Goal: Find specific page/section: Find specific page/section

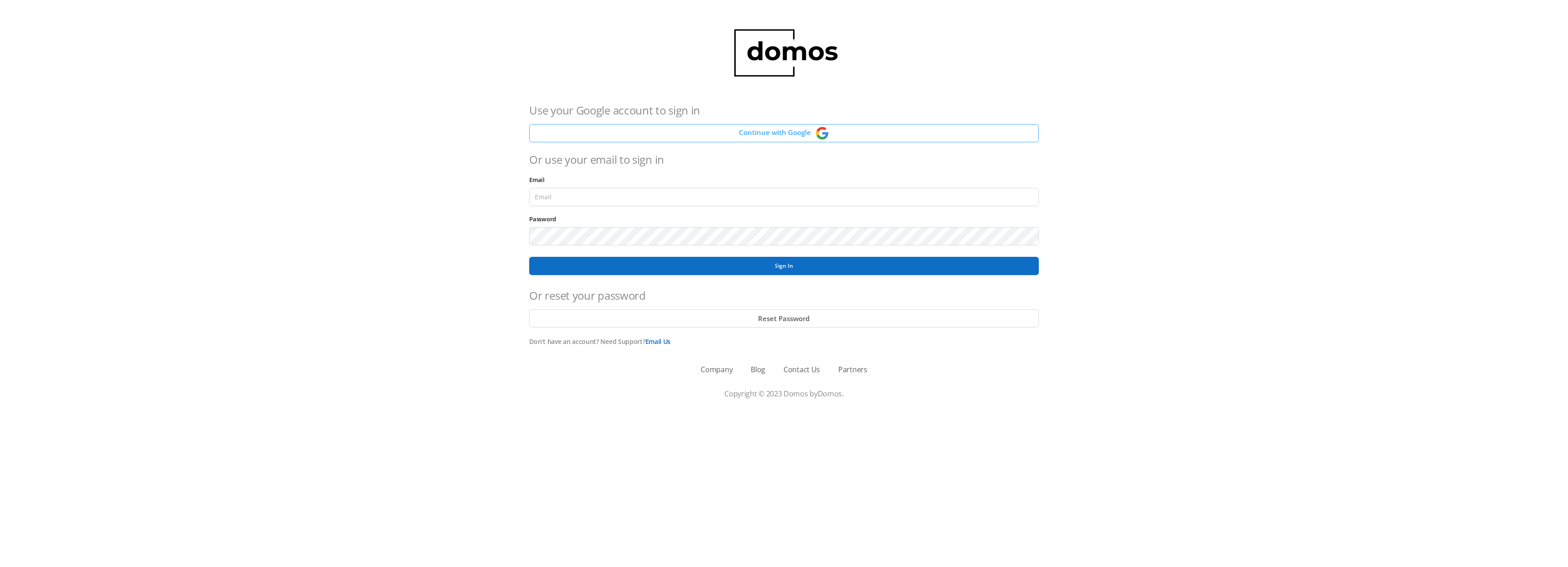
click at [761, 141] on button "Continue with Google" at bounding box center [783, 133] width 509 height 18
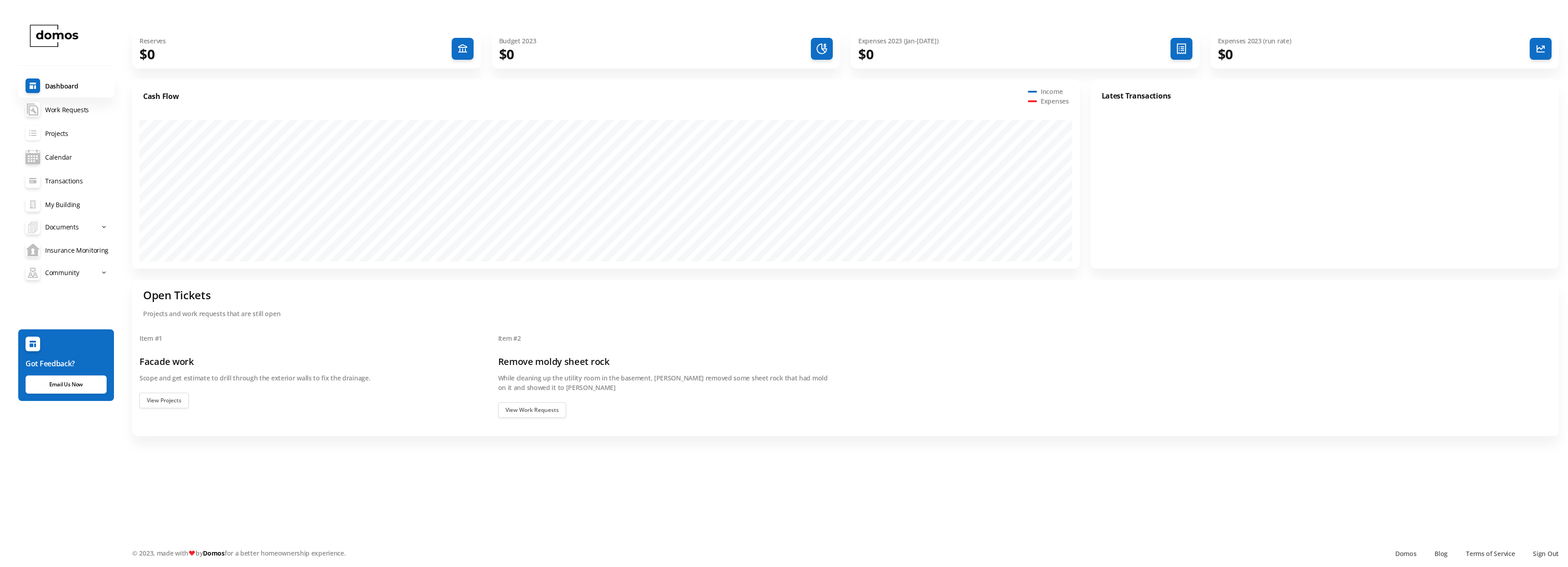
click at [57, 132] on link "Projects" at bounding box center [66, 133] width 96 height 24
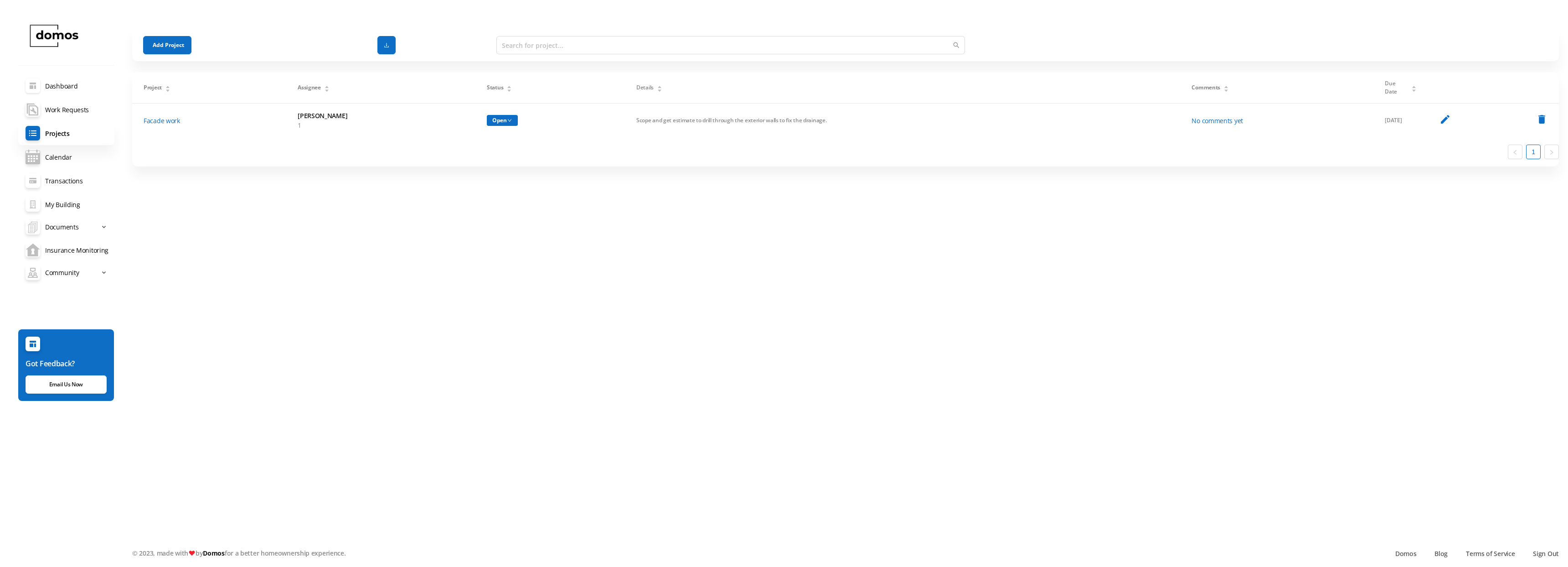
click at [62, 86] on link "Dashboard" at bounding box center [66, 85] width 96 height 24
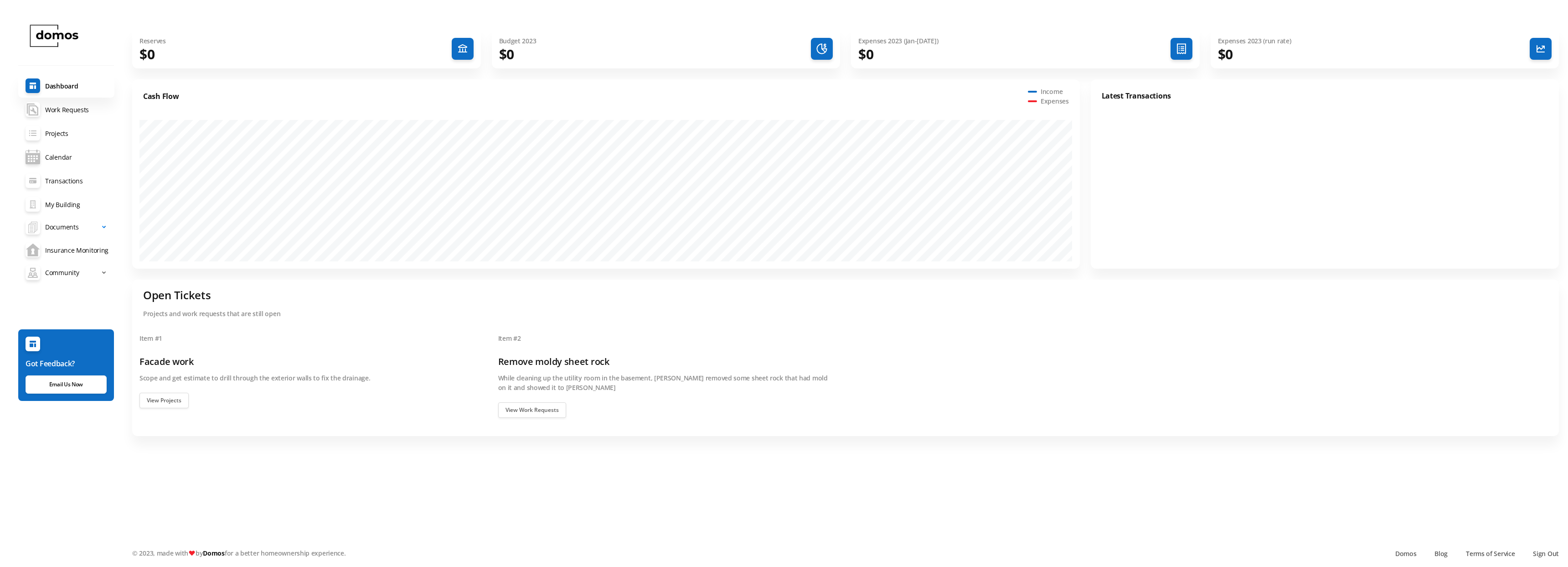
click at [65, 223] on span "Documents" at bounding box center [61, 227] width 33 height 18
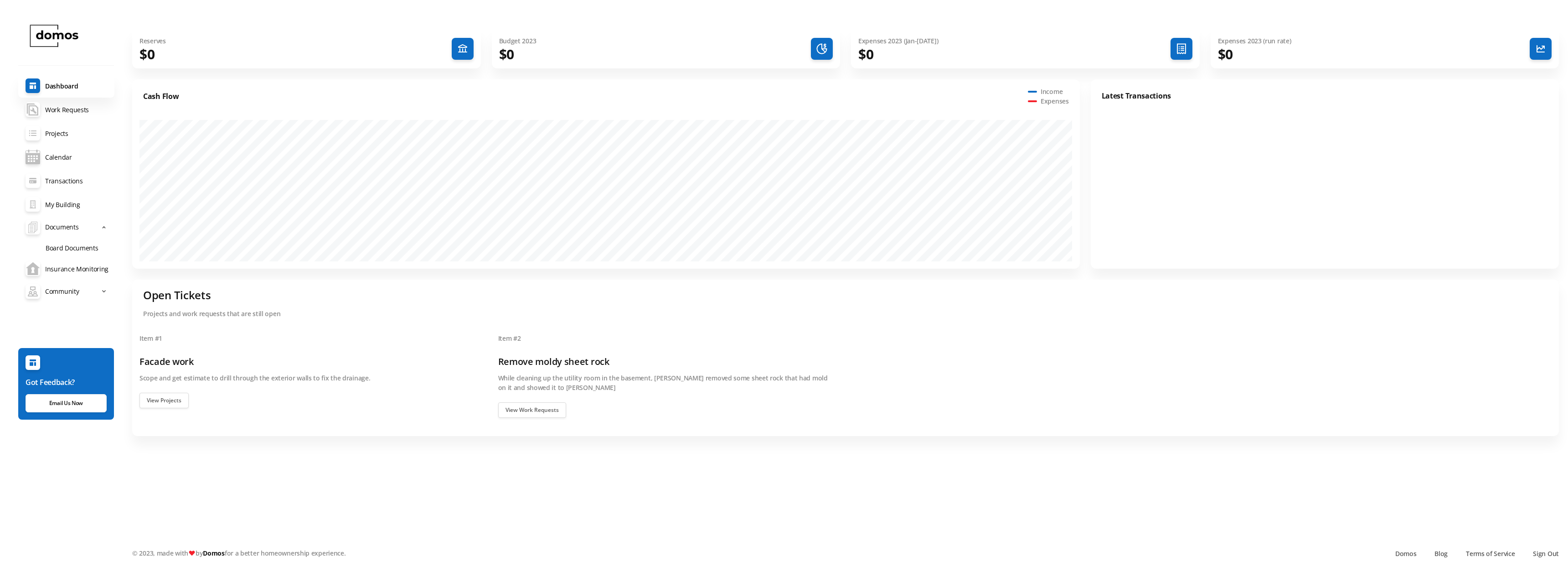
click at [69, 246] on link "Board Documents" at bounding box center [76, 247] width 76 height 19
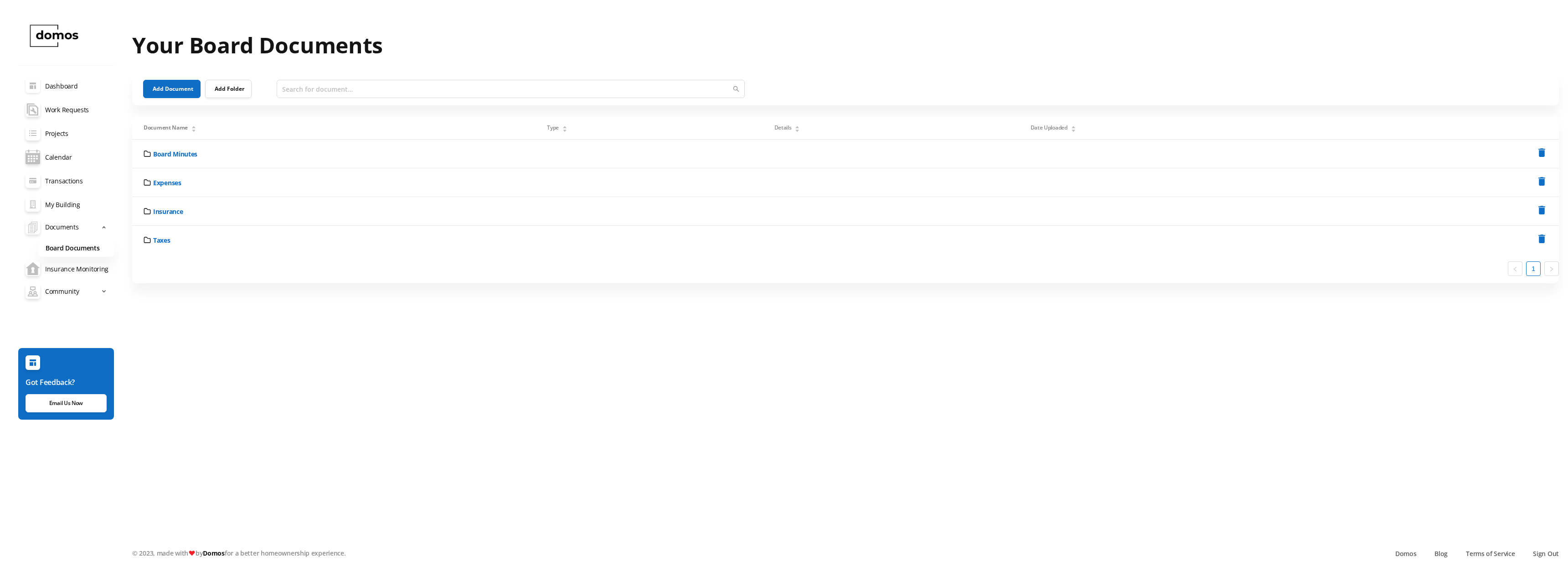
click at [47, 84] on link "Dashboard" at bounding box center [66, 85] width 96 height 24
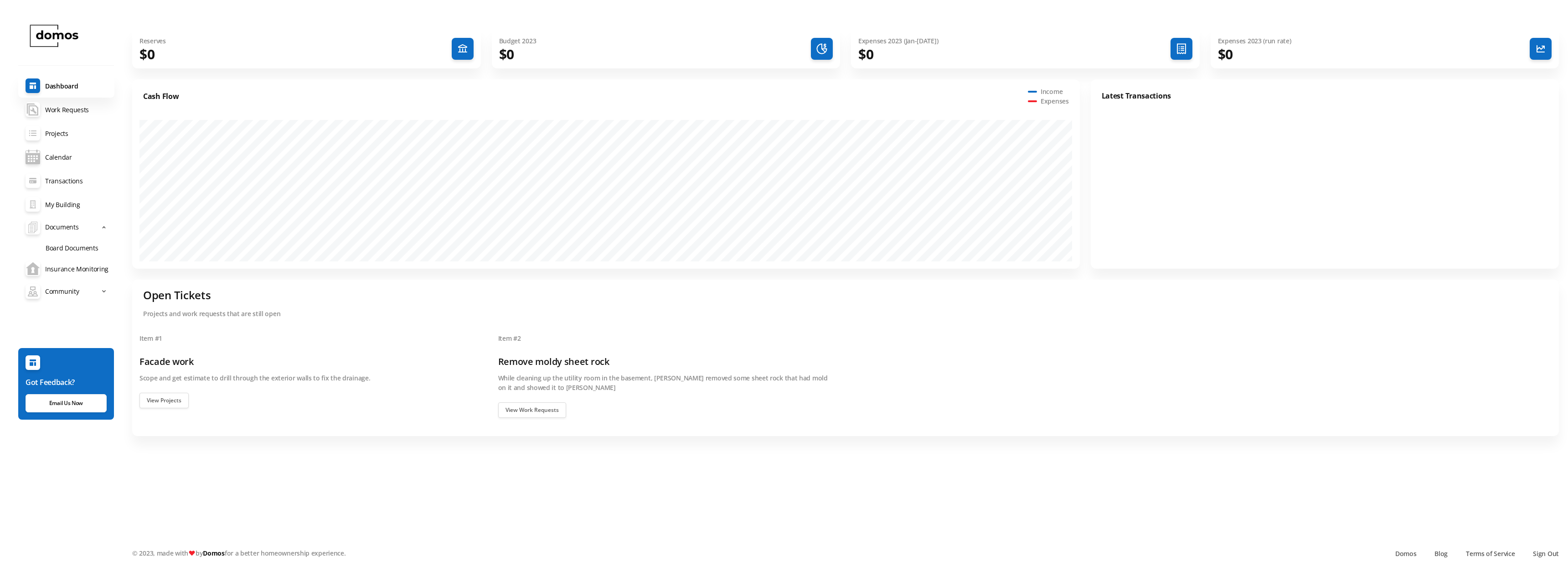
click at [69, 250] on link "Board Documents" at bounding box center [76, 247] width 76 height 19
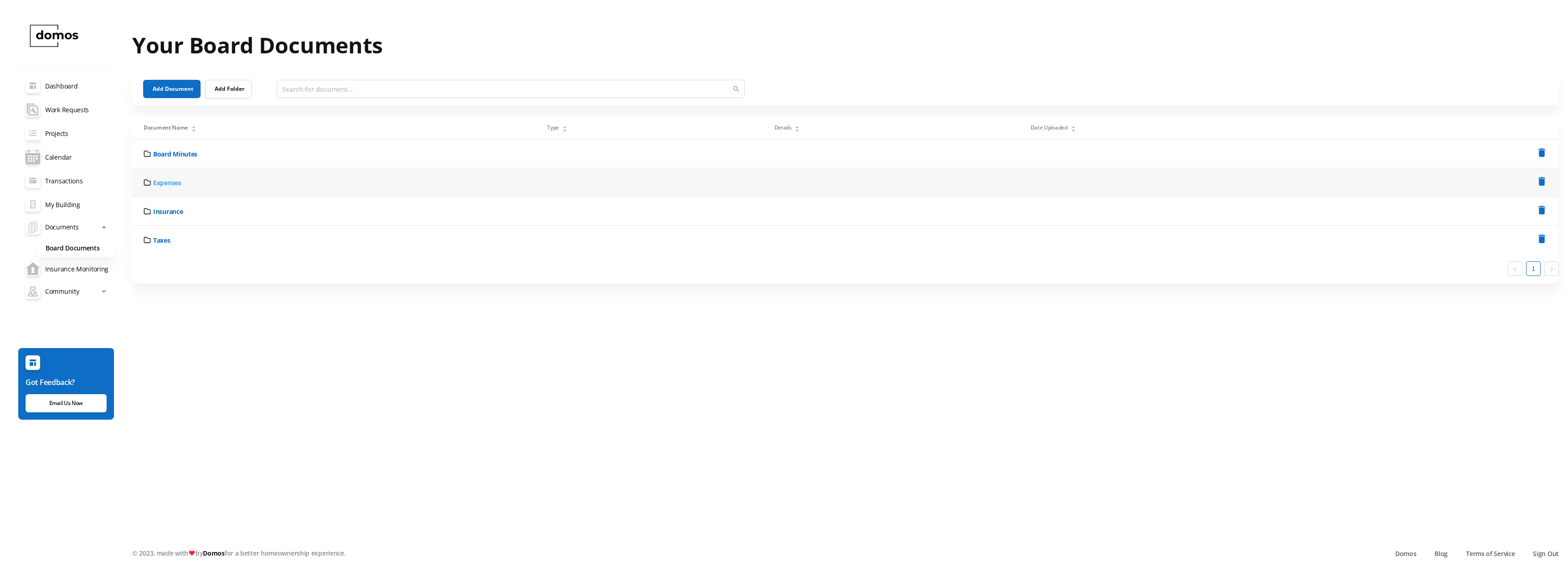
click at [162, 181] on link "Expenses" at bounding box center [167, 183] width 28 height 10
click at [163, 177] on link "2024" at bounding box center [160, 178] width 14 height 10
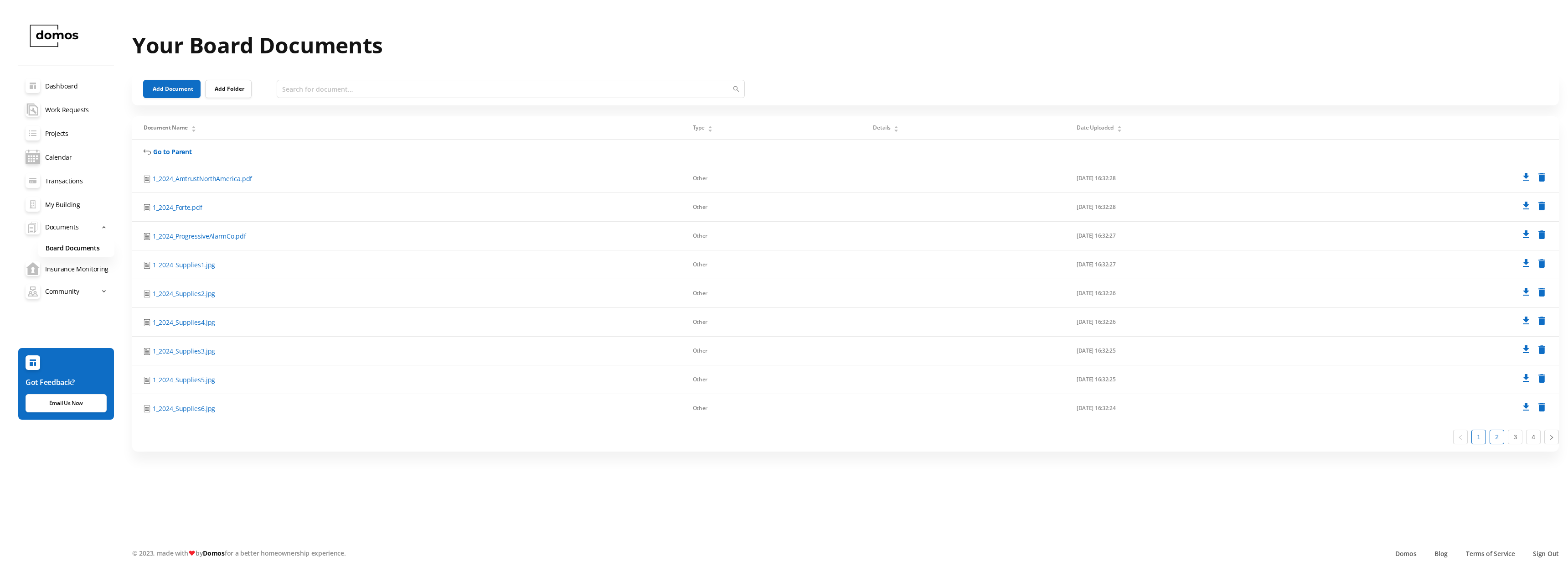
click at [1494, 437] on link "2" at bounding box center [1497, 437] width 13 height 13
click at [83, 250] on link "Board Documents" at bounding box center [76, 247] width 76 height 19
click at [65, 228] on span "Documents" at bounding box center [61, 227] width 33 height 18
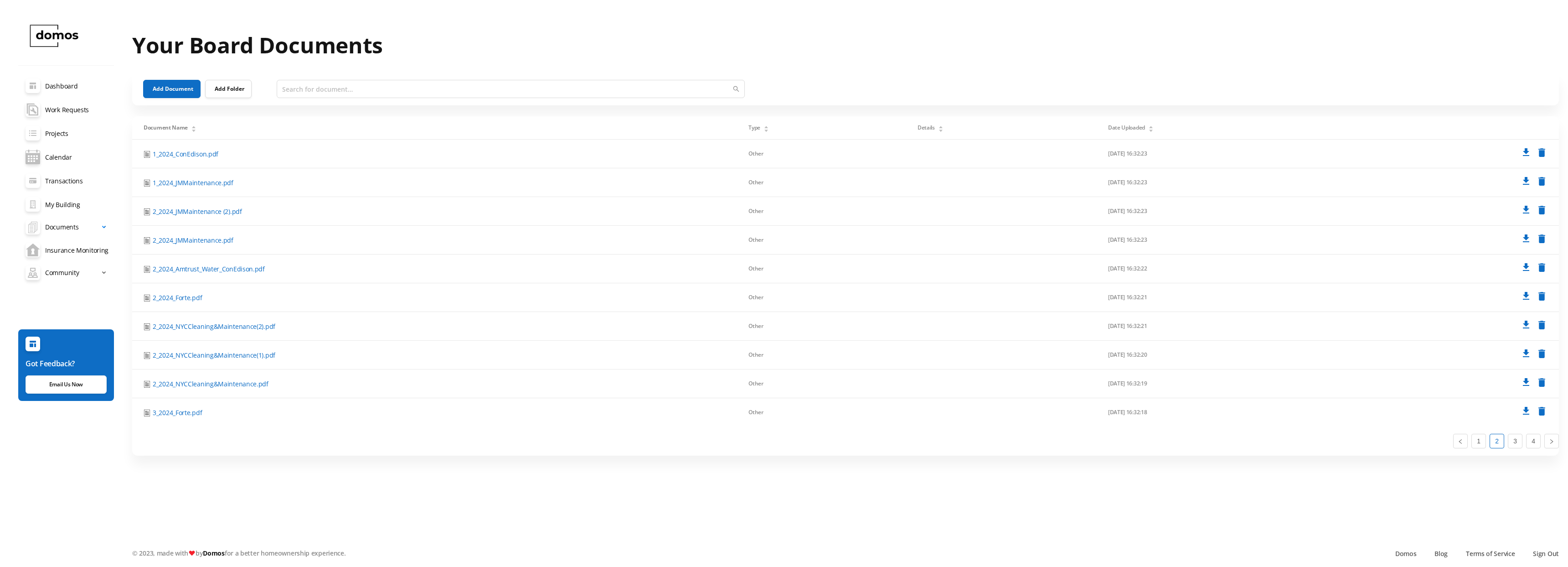
click at [65, 228] on span "Documents" at bounding box center [61, 227] width 33 height 18
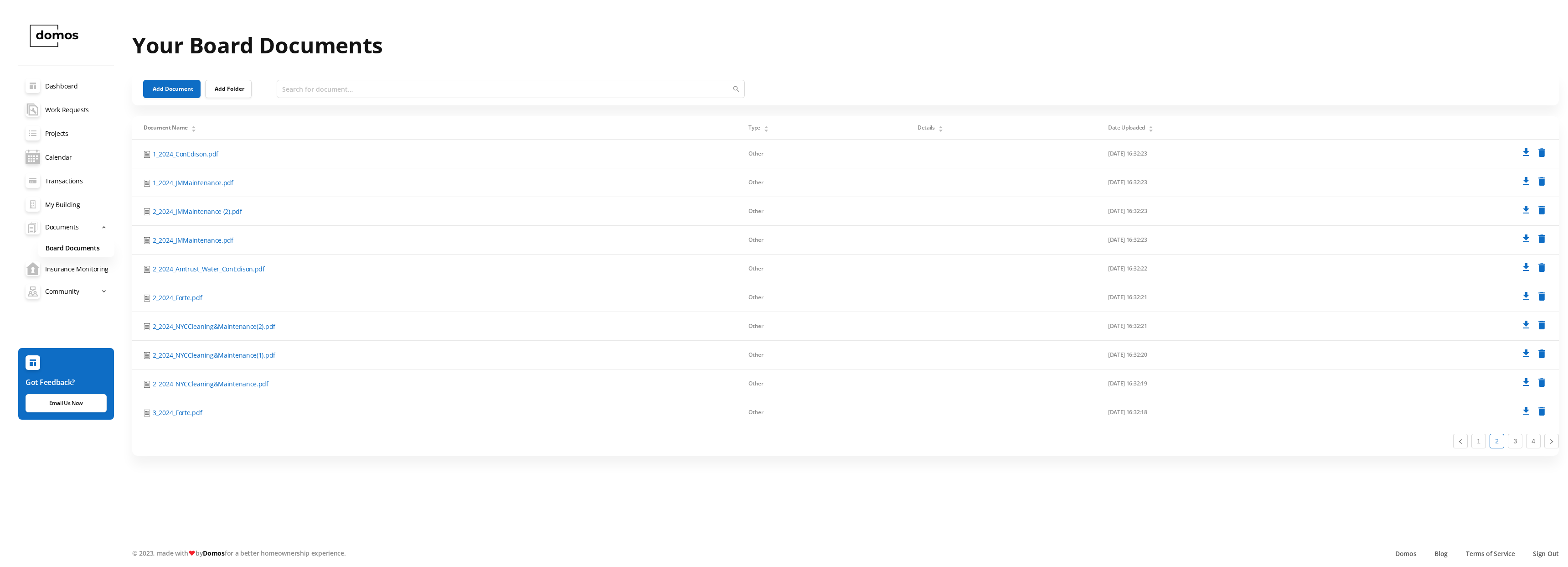
click at [65, 245] on link "Board Documents" at bounding box center [76, 247] width 76 height 19
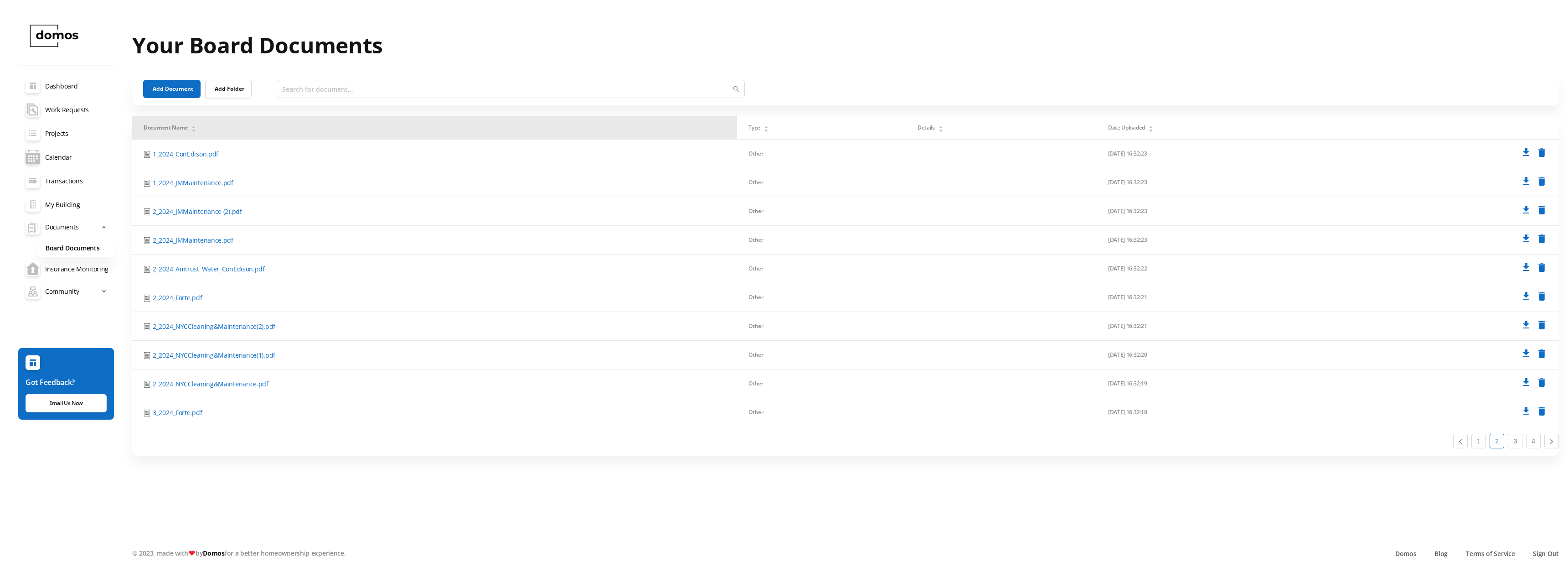
click at [172, 125] on span "Document Name" at bounding box center [166, 127] width 44 height 8
click at [58, 268] on link "Insurance Monitoring" at bounding box center [66, 269] width 96 height 24
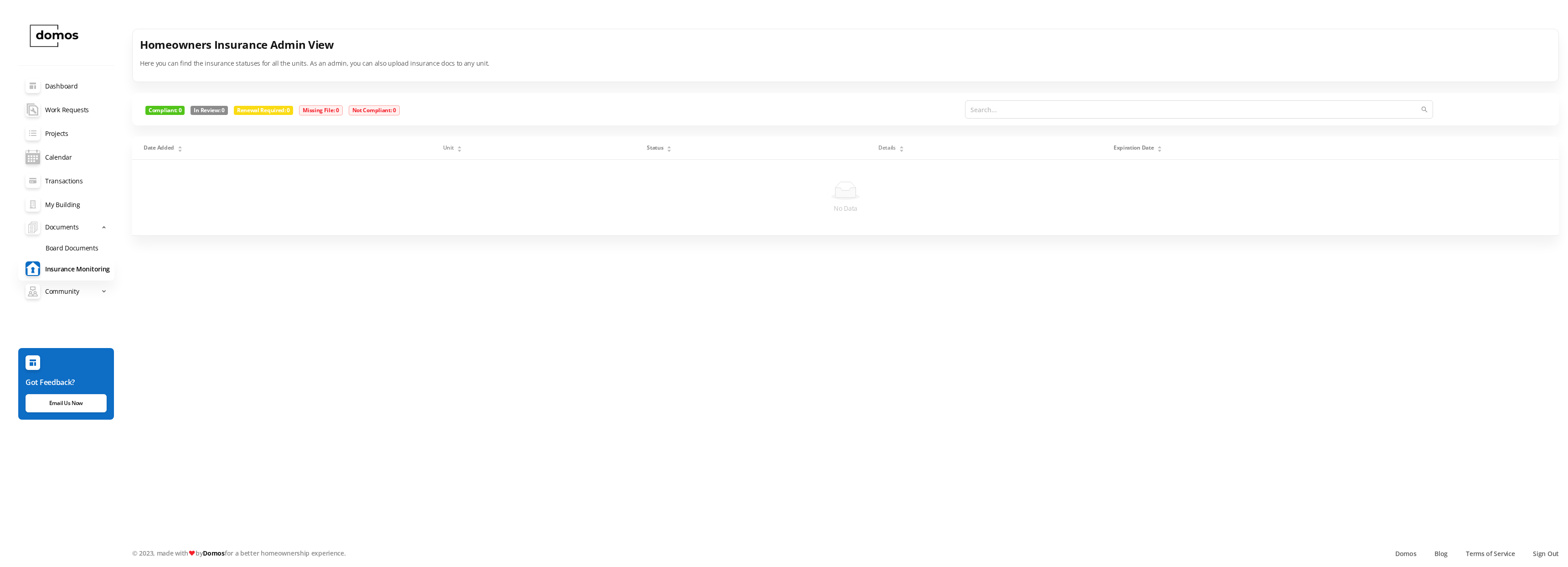
click at [68, 248] on link "Board Documents" at bounding box center [76, 247] width 76 height 19
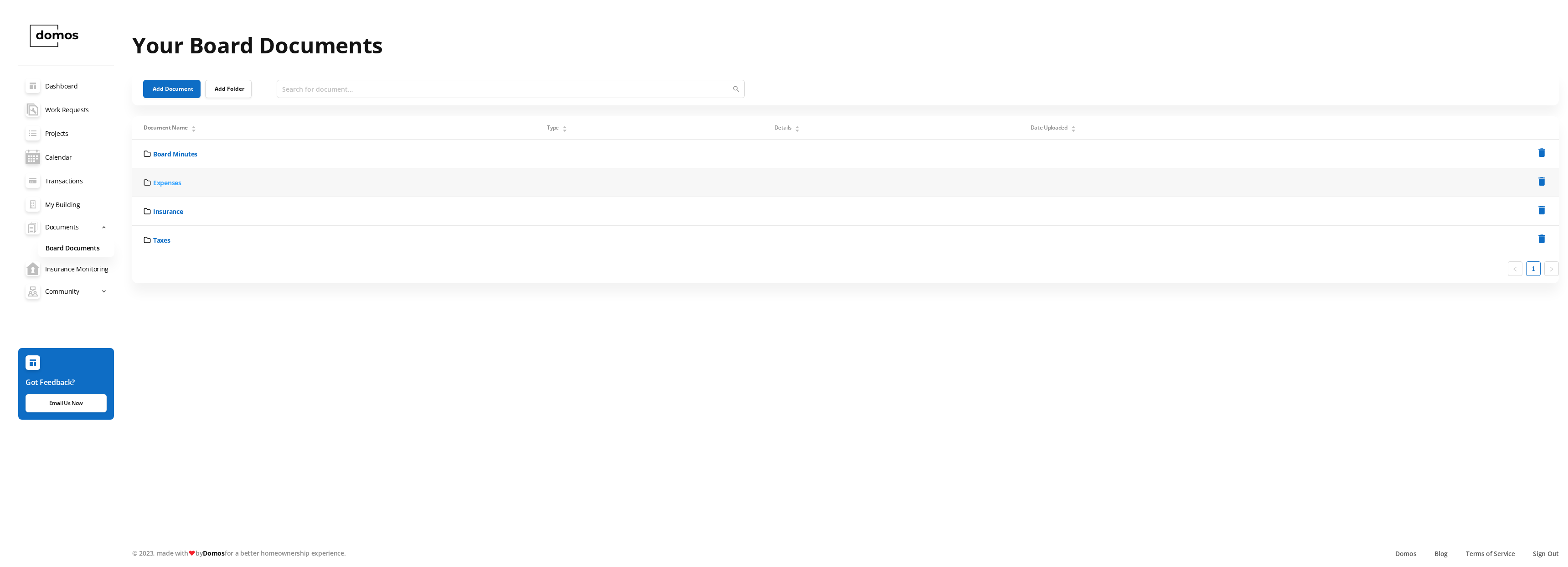
click at [168, 183] on link "Expenses" at bounding box center [167, 183] width 28 height 10
click at [1547, 264] on link at bounding box center [1552, 264] width 15 height 15
click at [267, 357] on main "Your Board Documents Add Document Add Folder Document Name Type Details Date Up…" at bounding box center [845, 288] width 1427 height 519
click at [530, 362] on main "Your Board Documents Add Document Add Folder Document Name Type Details Date Up…" at bounding box center [845, 288] width 1427 height 519
click at [289, 355] on main "Your Board Documents Add Document Add Folder Document Name Type Details Date Up…" at bounding box center [845, 288] width 1427 height 519
